Goal: Check status: Check status

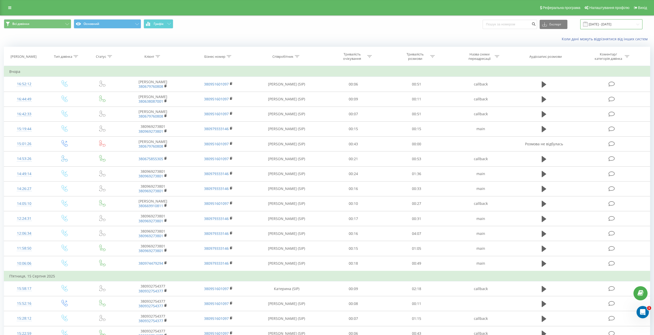
click at [617, 24] on input "01.08.2025 - 18.08.2025" at bounding box center [611, 24] width 62 height 10
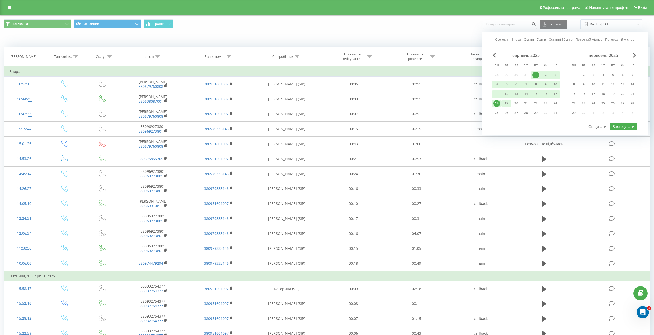
click at [508, 104] on div "19" at bounding box center [506, 103] width 7 height 7
click at [537, 73] on div "1" at bounding box center [536, 75] width 7 height 7
click at [621, 126] on button "Застосувати" at bounding box center [623, 126] width 27 height 7
type input "[DATE] - [DATE]"
